Goal: Information Seeking & Learning: Learn about a topic

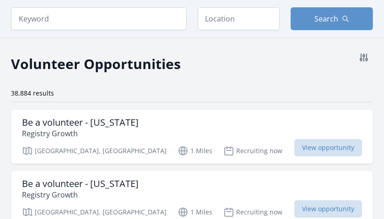
scroll to position [45, 0]
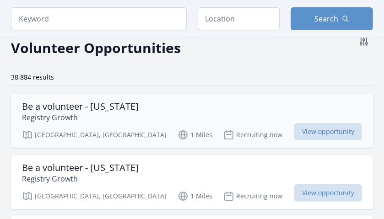
click at [98, 108] on h3 "Be a volunteer - Arizona" at bounding box center [80, 106] width 117 height 11
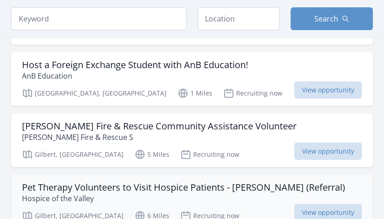
scroll to position [275, 0]
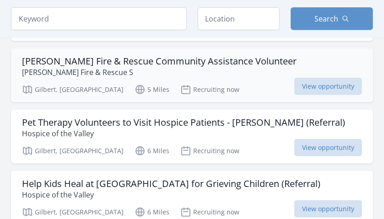
click at [199, 60] on h3 "[PERSON_NAME] Fire & Rescue Community Assistance Volunteer" at bounding box center [159, 61] width 275 height 11
click at [183, 118] on h3 "Pet Therapy Volunteers to Visit Hospice Patients - Gilbert (Referral)" at bounding box center [183, 122] width 323 height 11
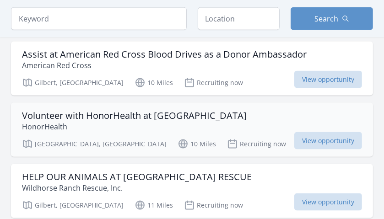
scroll to position [869, 0]
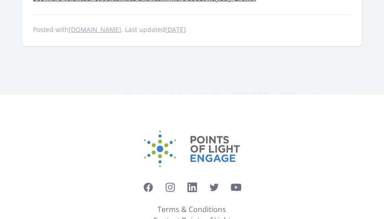
scroll to position [672, 0]
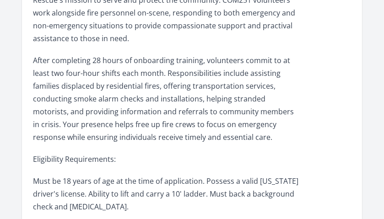
scroll to position [411, 0]
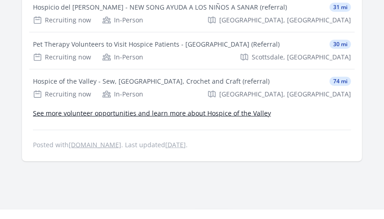
scroll to position [366, 0]
